Goal: Information Seeking & Learning: Check status

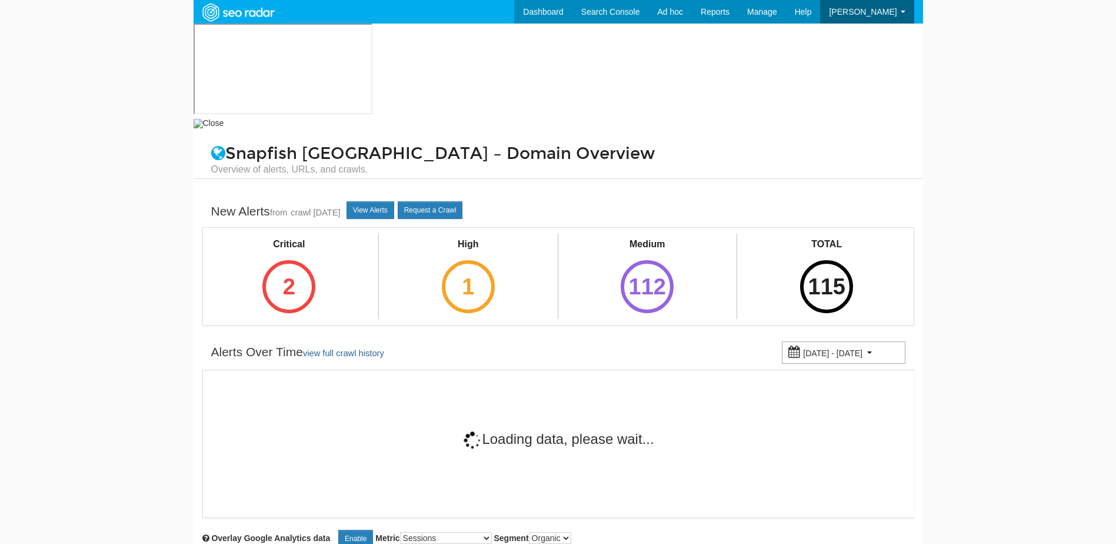
scroll to position [47, 0]
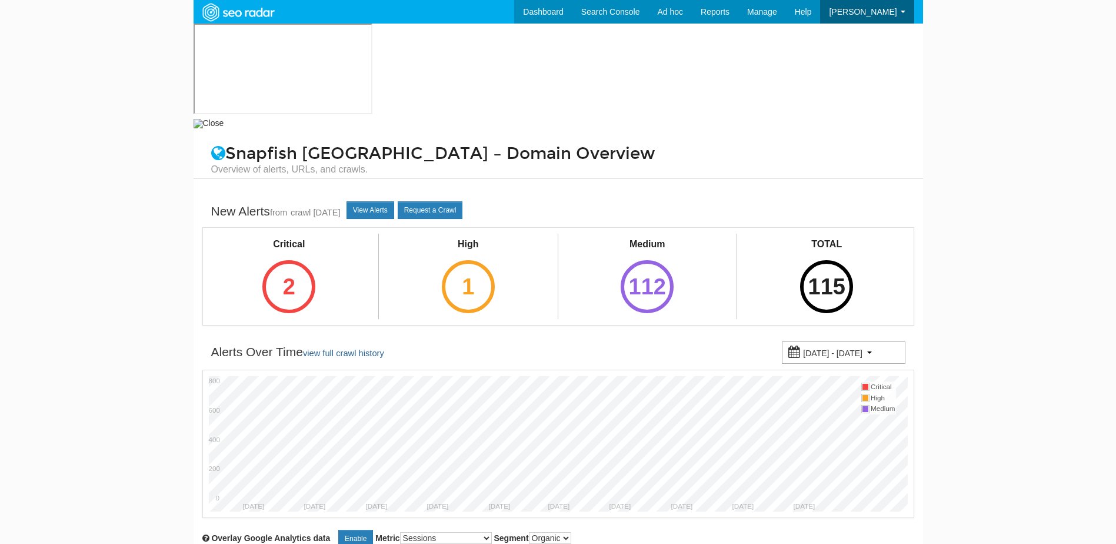
click at [259, 234] on div "Critical 2" at bounding box center [289, 275] width 82 height 82
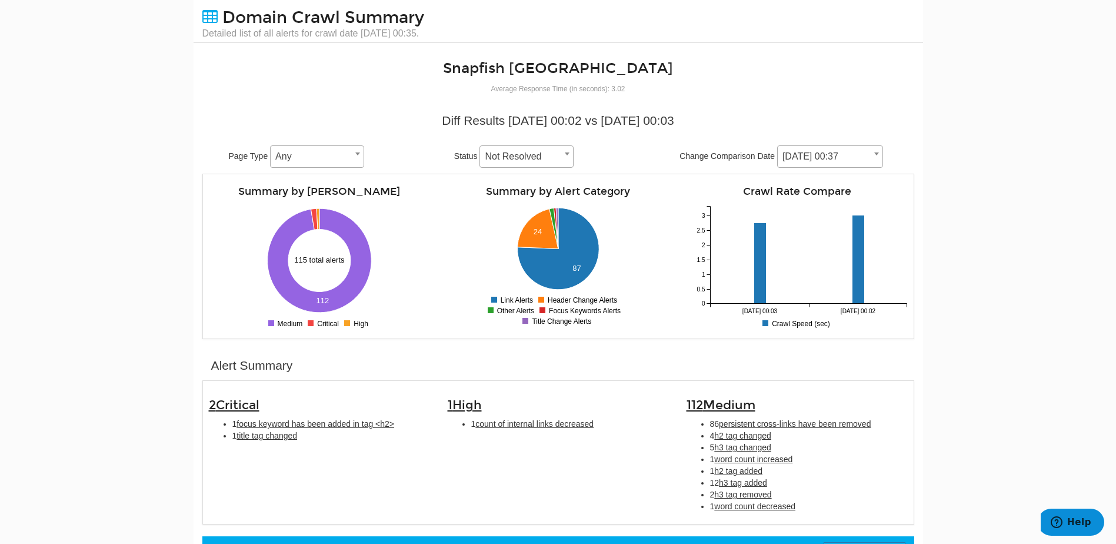
scroll to position [118, 0]
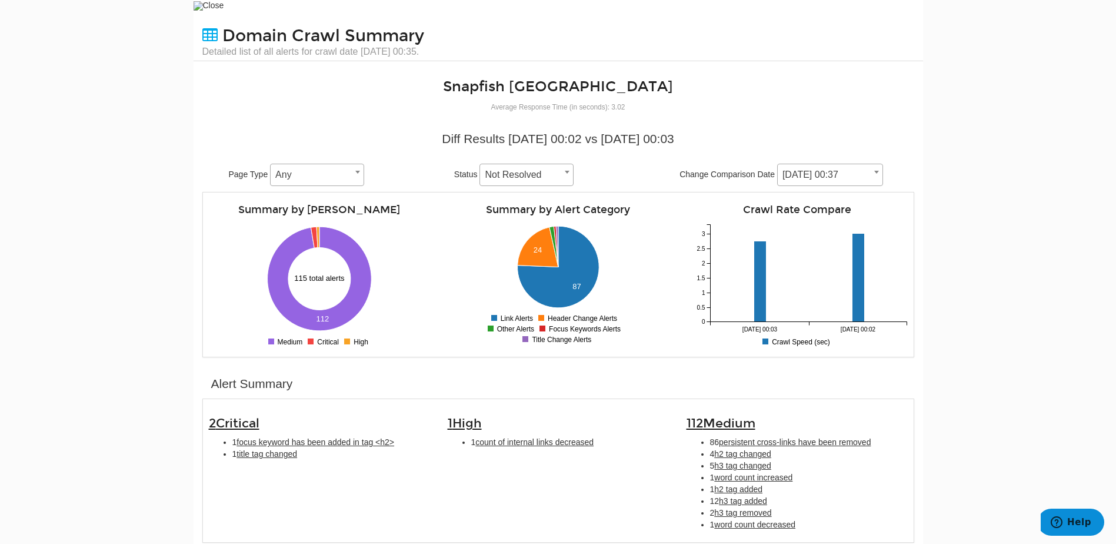
click at [809, 167] on span "[DATE] 00:37" at bounding box center [830, 175] width 105 height 16
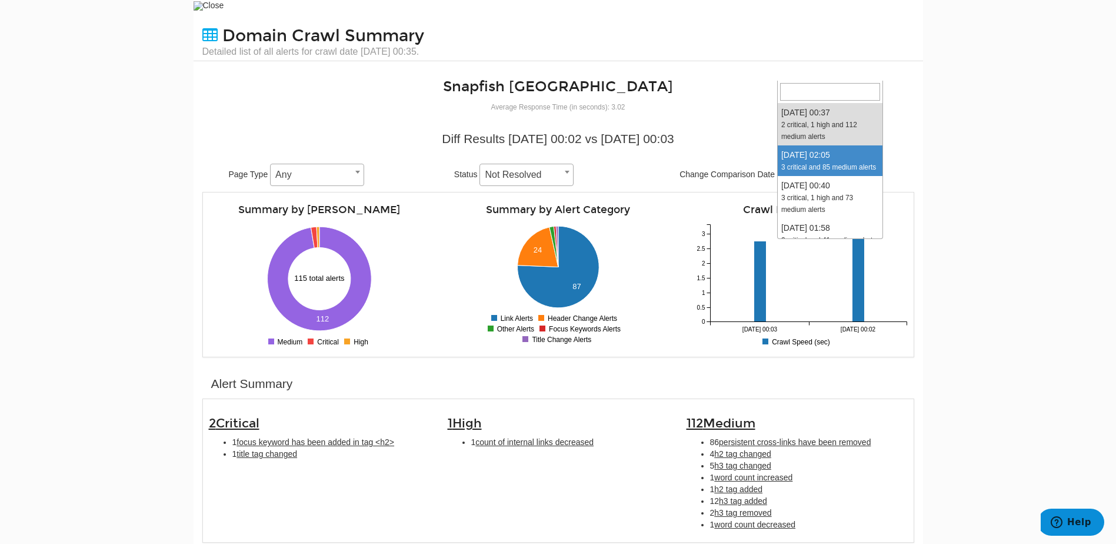
select select "2017211"
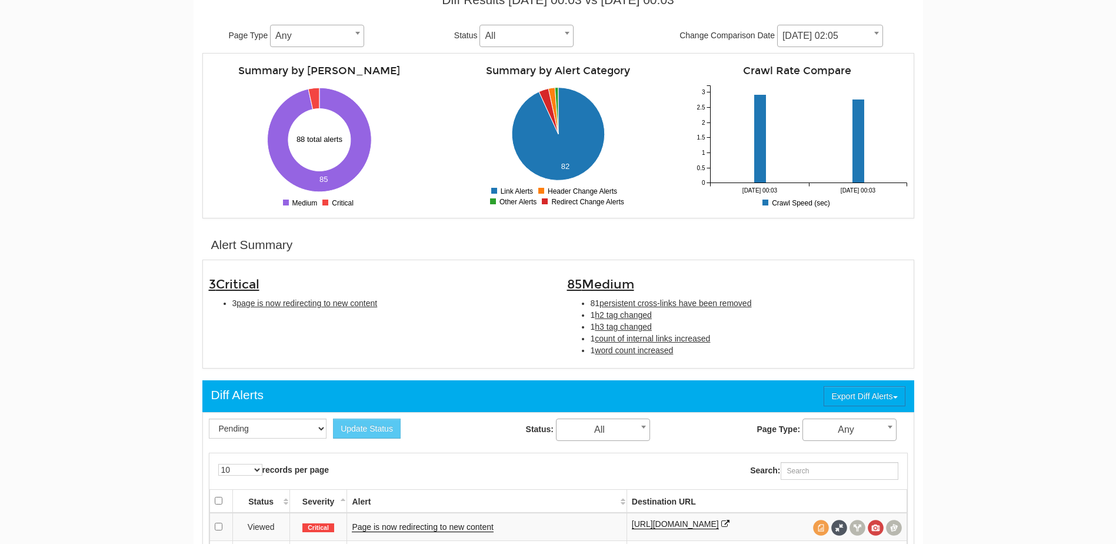
scroll to position [354, 0]
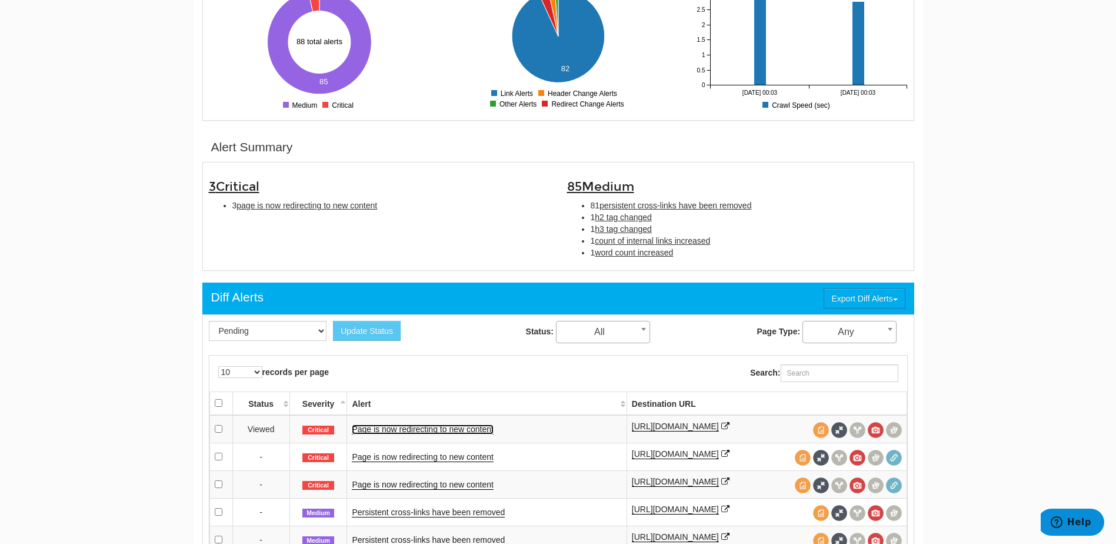
click at [420, 424] on link "Page is now redirecting to new content" at bounding box center [422, 429] width 141 height 10
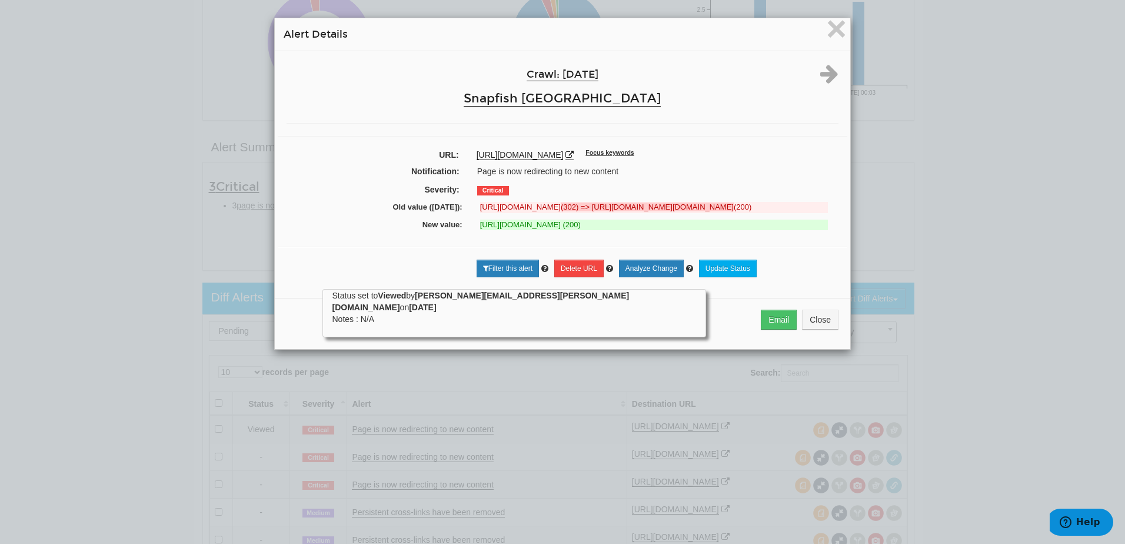
drag, startPoint x: 578, startPoint y: 217, endPoint x: 616, endPoint y: 214, distance: 38.4
click at [616, 211] on strong "(302) => https://downtime-phl.snapfish.com/2.0/site_down_us.html?env=prd&url=ww…" at bounding box center [647, 206] width 173 height 9
click at [657, 209] on strong "(302) => https://downtime-phl.snapfish.com/2.0/site_down_us.html?env=prd&url=ww…" at bounding box center [647, 206] width 173 height 9
drag, startPoint x: 635, startPoint y: 208, endPoint x: 641, endPoint y: 212, distance: 6.7
click at [641, 212] on del "https://www.snapfish.com/photo-mugs (302) => https://downtime-phl.snapfish.com/…" at bounding box center [654, 207] width 348 height 11
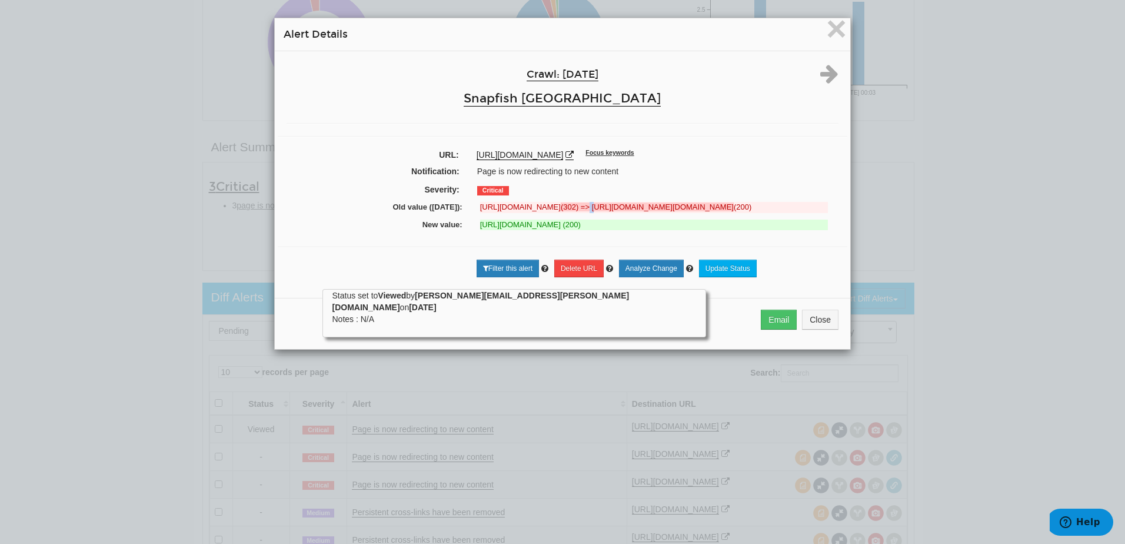
drag, startPoint x: 641, startPoint y: 212, endPoint x: 660, endPoint y: 209, distance: 19.6
click at [665, 209] on strong "(302) => https://downtime-phl.snapfish.com/2.0/site_down_us.html?env=prd&url=ww…" at bounding box center [647, 206] width 173 height 9
drag, startPoint x: 637, startPoint y: 207, endPoint x: 794, endPoint y: 218, distance: 157.5
click at [794, 213] on del "https://www.snapfish.com/photo-mugs (302) => https://downtime-phl.snapfish.com/…" at bounding box center [654, 207] width 348 height 11
drag, startPoint x: 794, startPoint y: 218, endPoint x: 738, endPoint y: 251, distance: 64.4
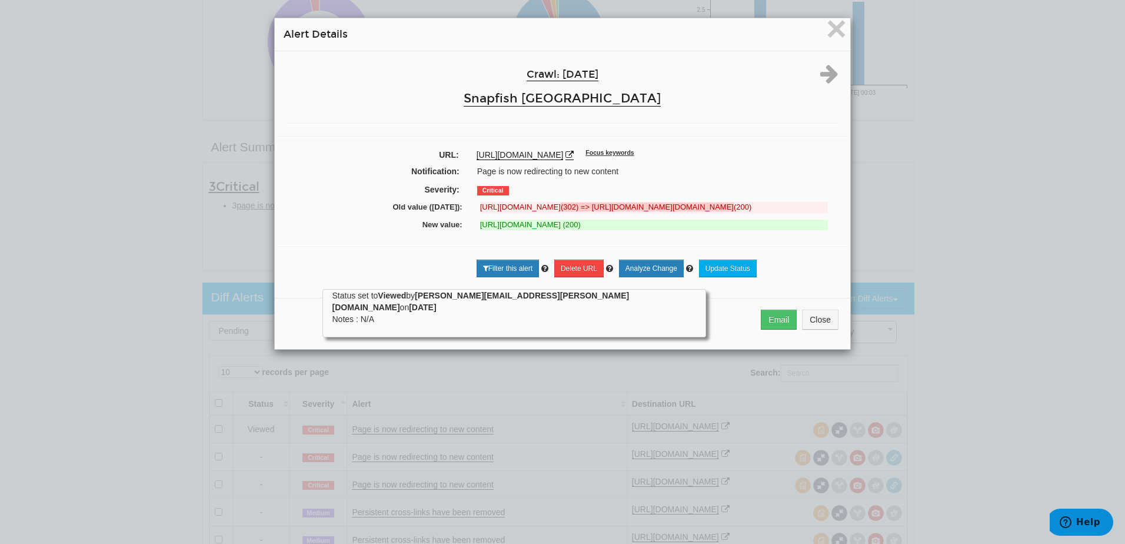
click at [750, 252] on div "Crawl: 09/01/2025 Snapfish USA URL: https://www.snapfish.com/photo-mugs Focus k…" at bounding box center [562, 170] width 575 height 238
drag, startPoint x: 548, startPoint y: 221, endPoint x: 611, endPoint y: 218, distance: 63.6
click at [611, 211] on strong "(302) => https://downtime-phl.snapfish.com/2.0/site_down_us.html?env=prd&url=ww…" at bounding box center [647, 206] width 173 height 9
drag, startPoint x: 611, startPoint y: 218, endPoint x: 702, endPoint y: 218, distance: 90.6
click at [702, 211] on strong "(302) => https://downtime-phl.snapfish.com/2.0/site_down_us.html?env=prd&url=ww…" at bounding box center [647, 206] width 173 height 9
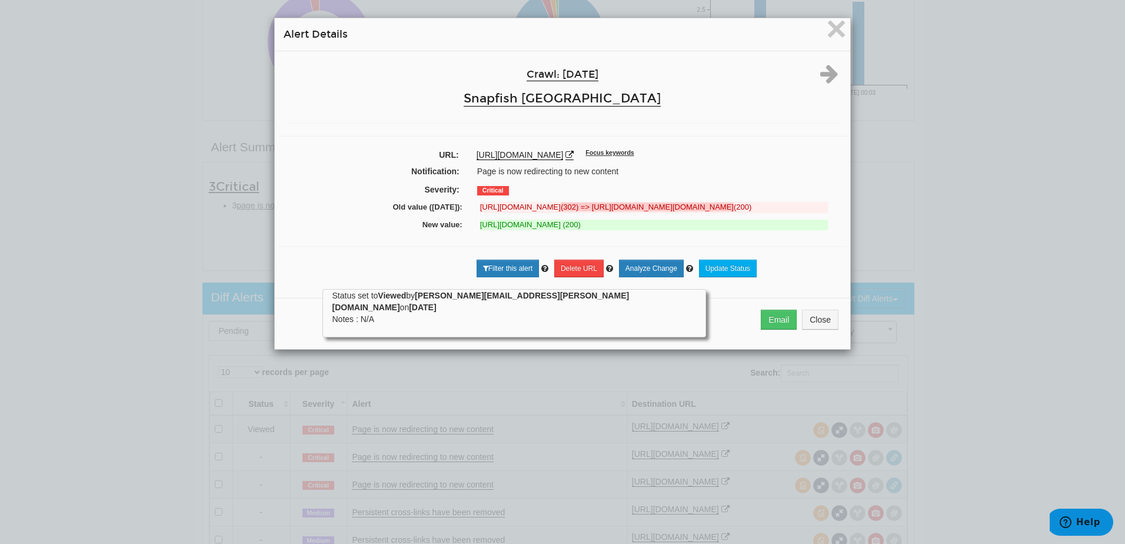
click at [607, 211] on strong "(302) => https://downtime-phl.snapfish.com/2.0/site_down_us.html?env=prd&url=ww…" at bounding box center [647, 206] width 173 height 9
click at [829, 31] on span "×" at bounding box center [836, 28] width 21 height 39
